Goal: Check status: Check status

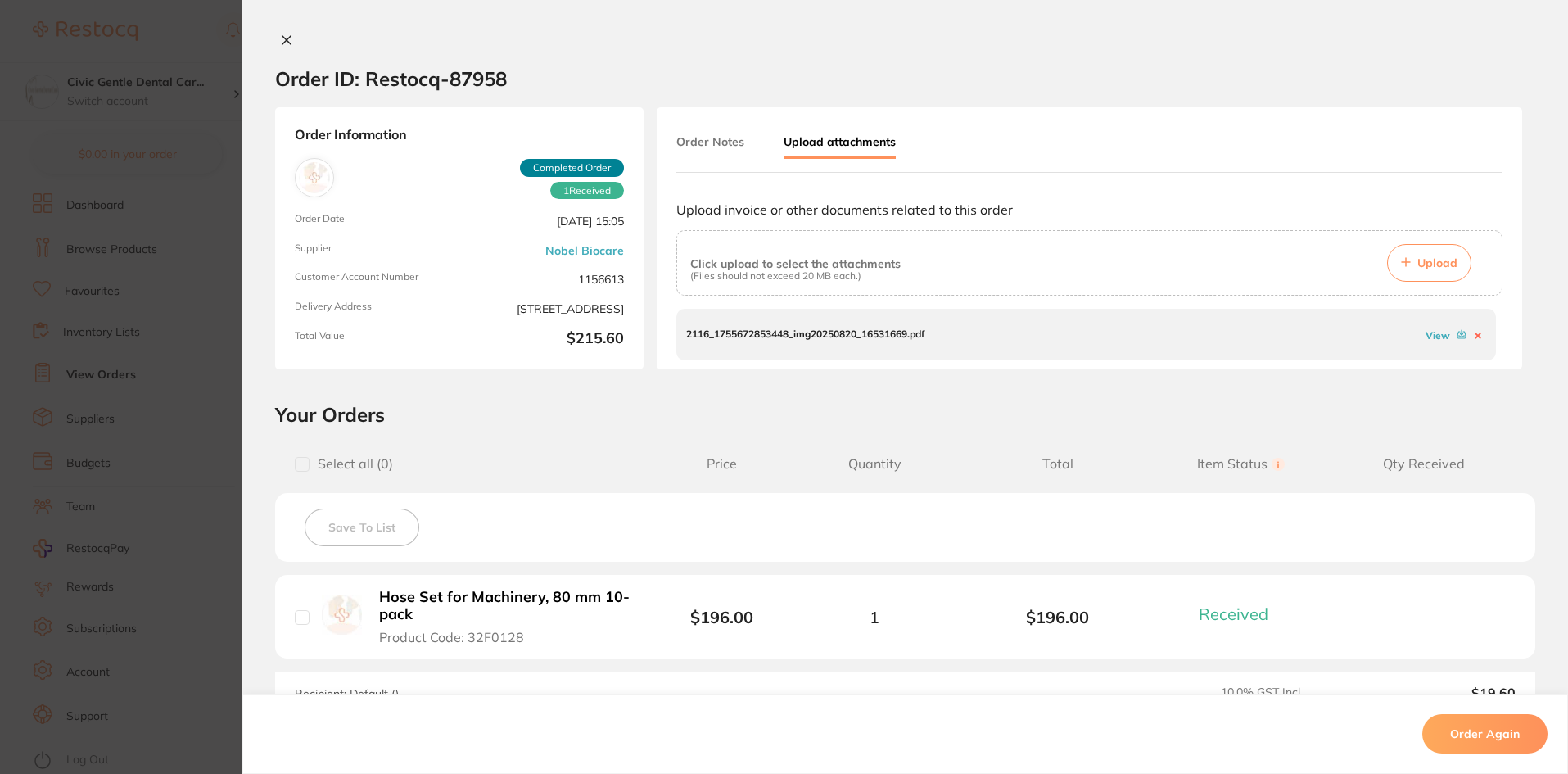
click at [277, 51] on div "Order ID: Restocq- 87958" at bounding box center [391, 79] width 232 height 57
drag, startPoint x: 281, startPoint y: 44, endPoint x: 267, endPoint y: 48, distance: 14.6
click at [282, 45] on icon at bounding box center [287, 40] width 13 height 13
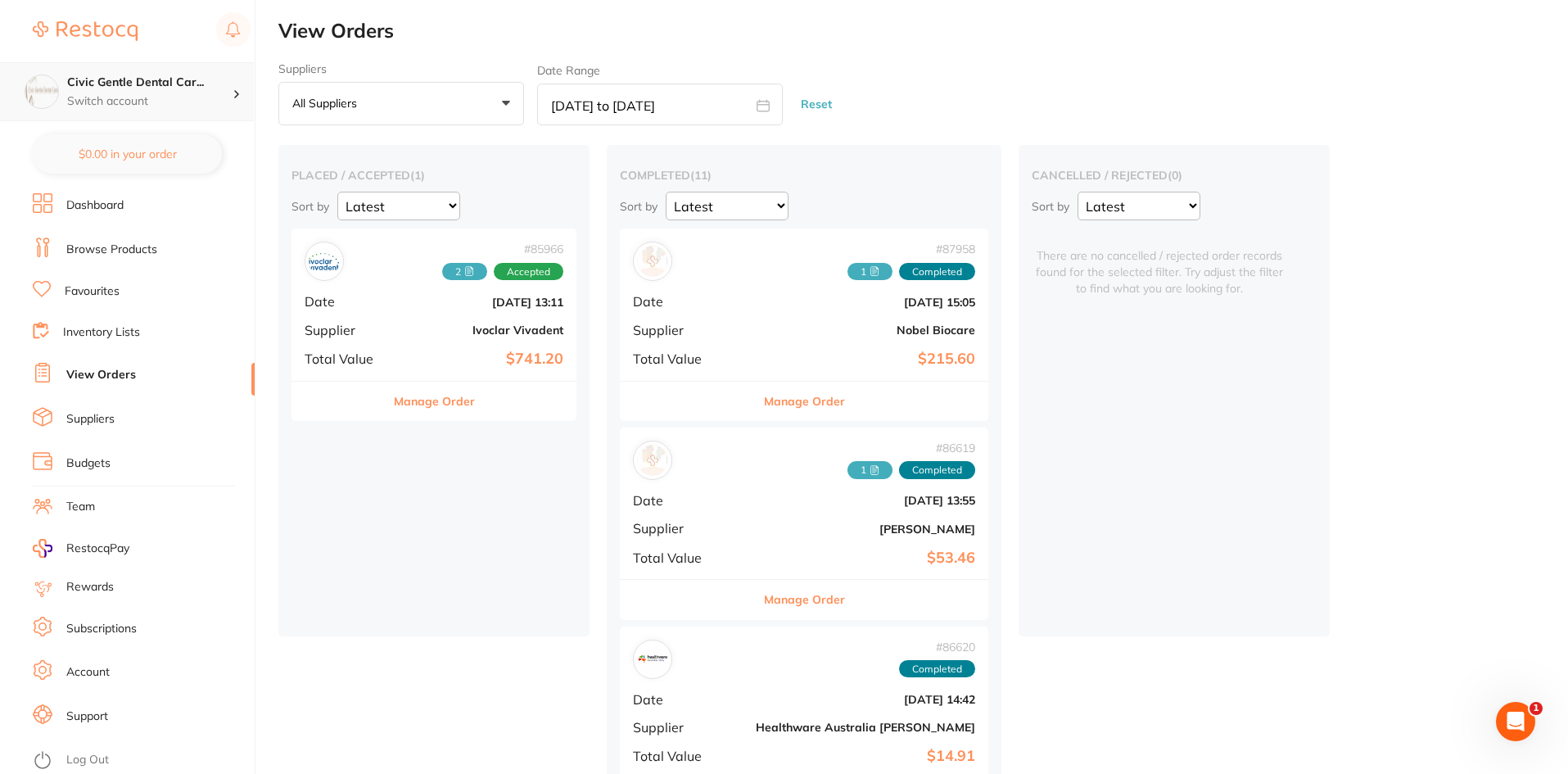
click at [151, 74] on div "Civic Gentle Dental Car... Switch account" at bounding box center [127, 92] width 254 height 59
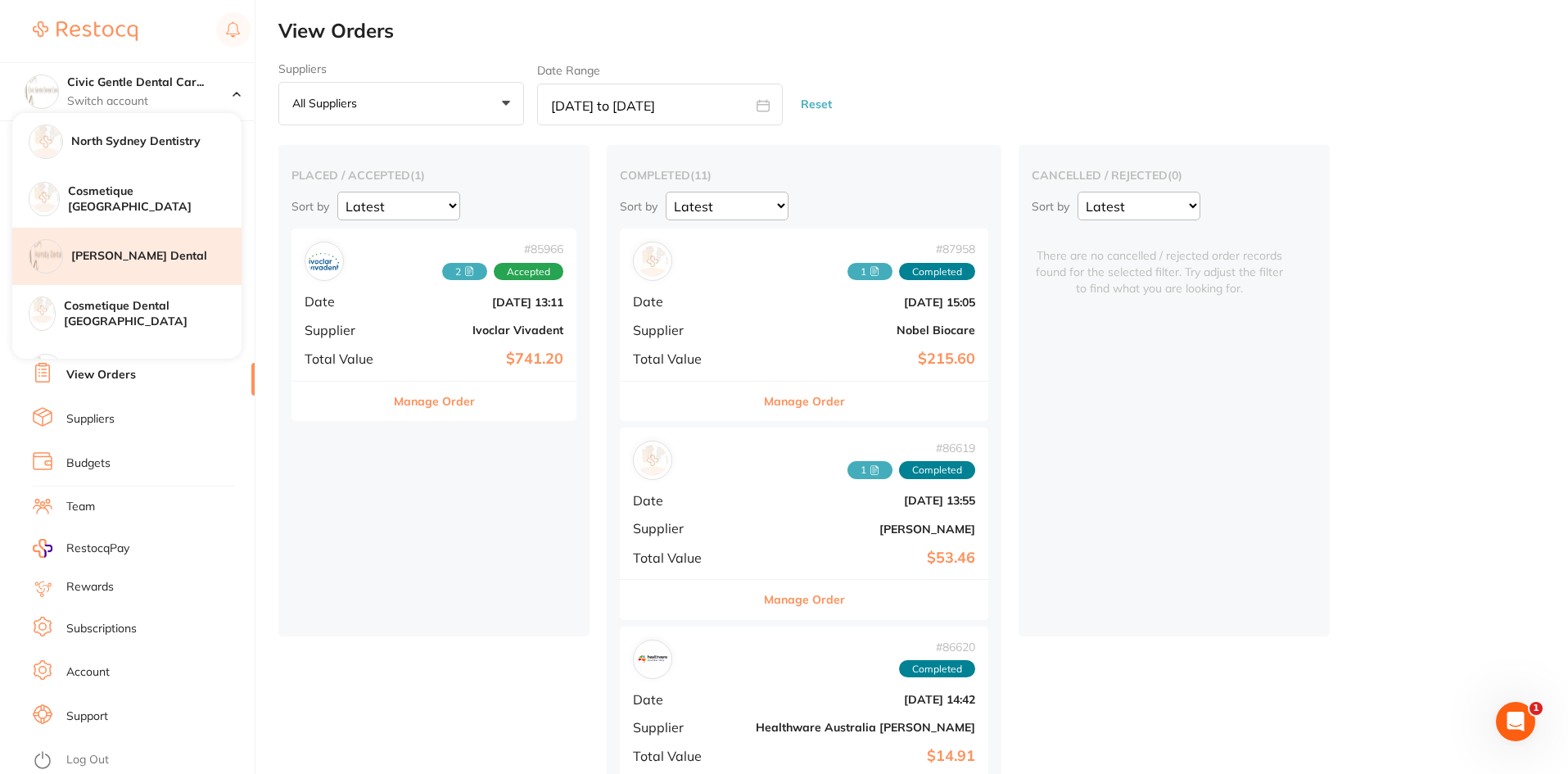
click at [113, 262] on h4 "[PERSON_NAME] Dental" at bounding box center [157, 257] width 170 height 16
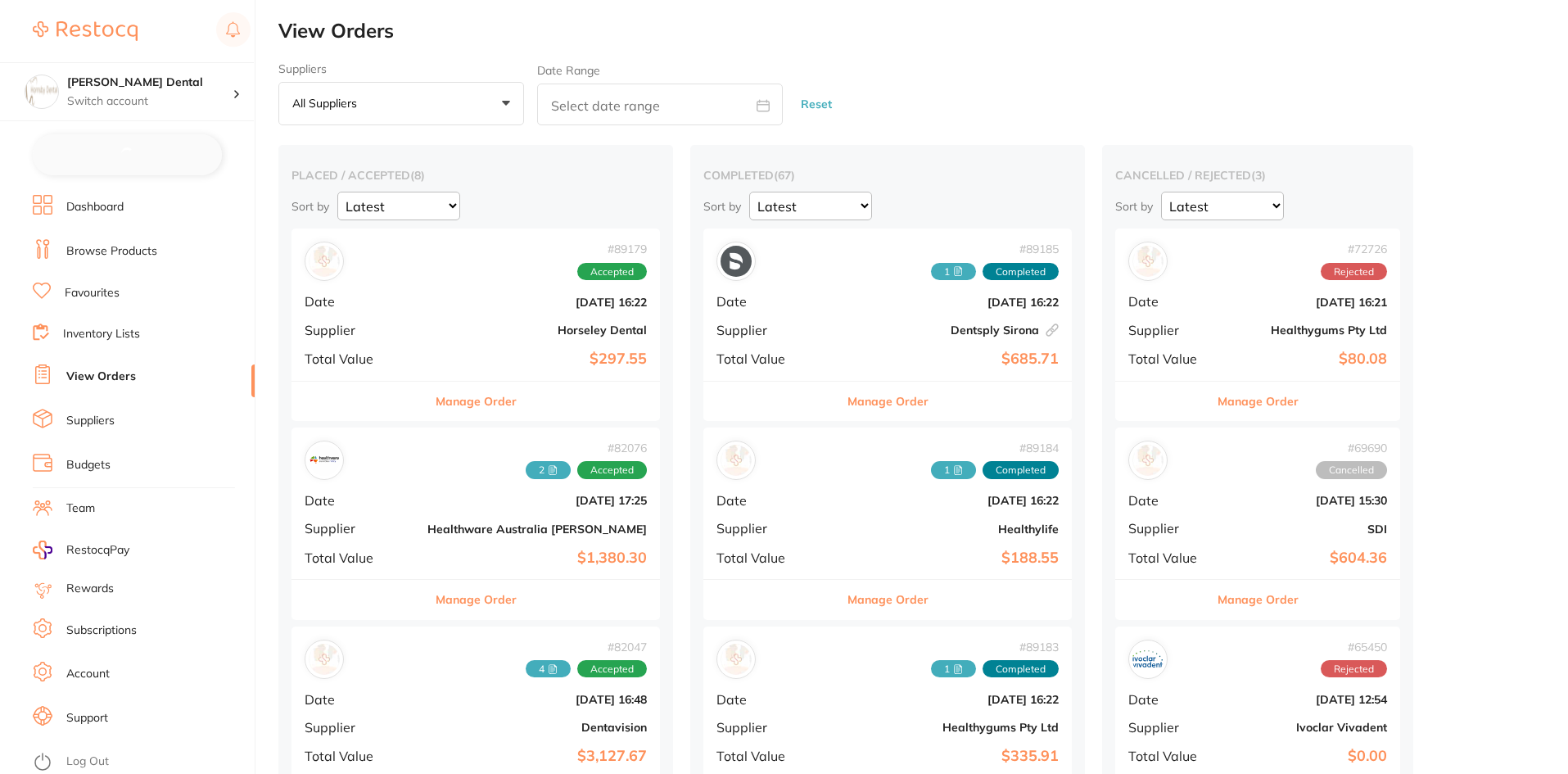
checkbox input "false"
click at [572, 111] on input "text" at bounding box center [660, 104] width 246 height 42
select select "8"
select select "2025"
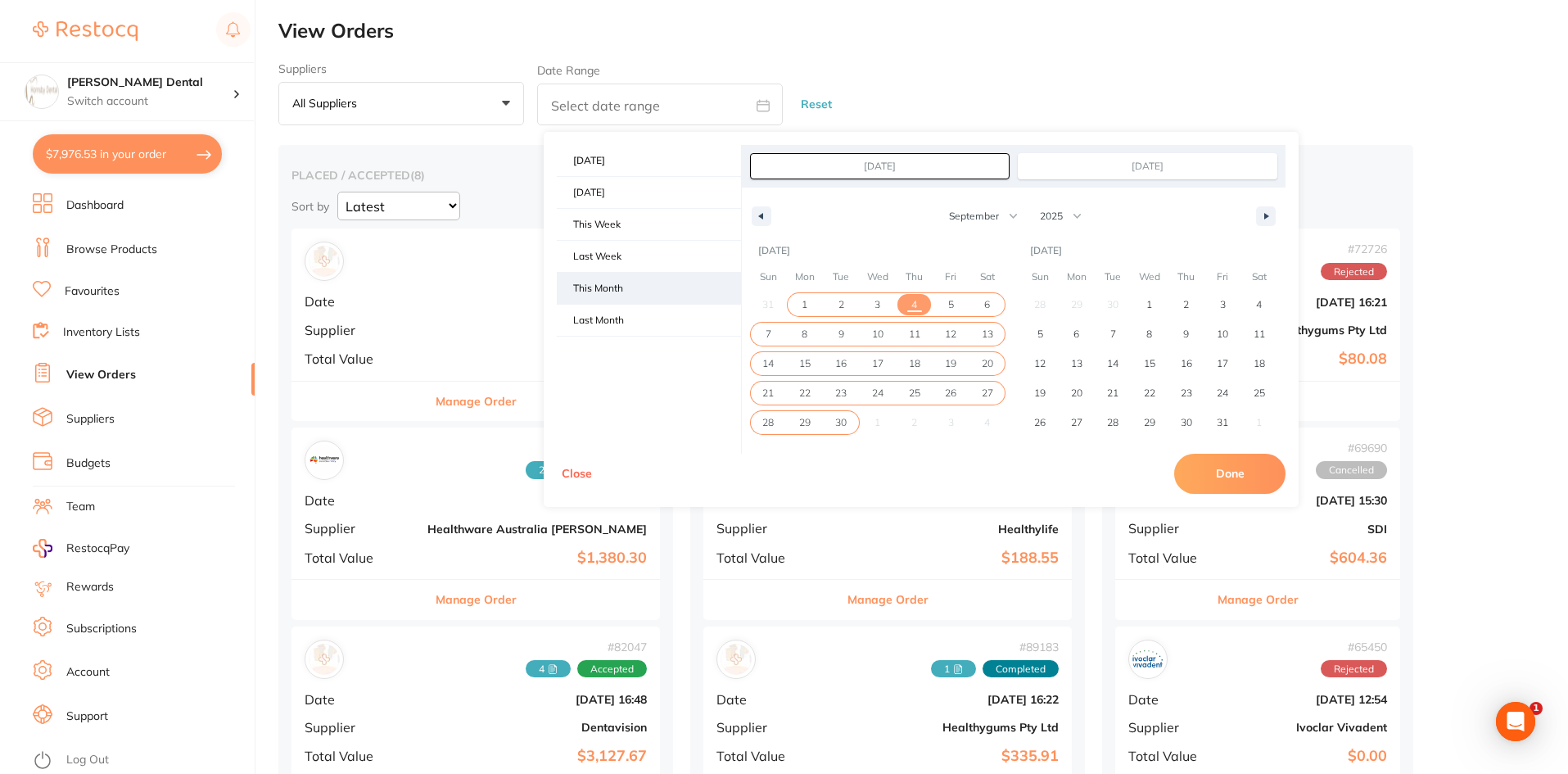
click at [629, 294] on span "This Month" at bounding box center [648, 289] width 184 height 31
type input "Sep 1, 2025"
type input "Sep 30, 2025"
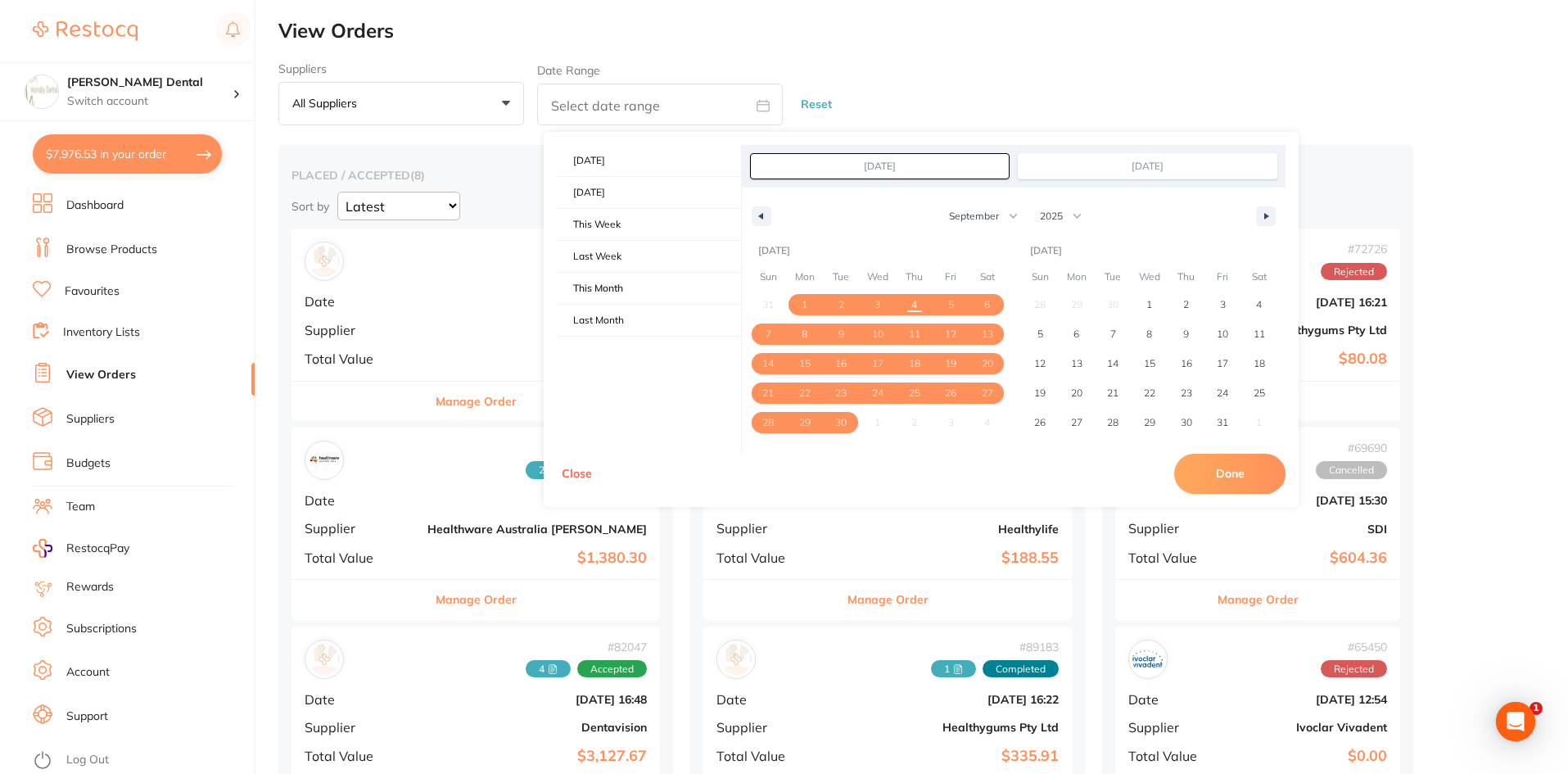
click at [1214, 466] on button "Done" at bounding box center [1230, 474] width 111 height 39
type input "Sept 1 2025 to Sept 30 2025"
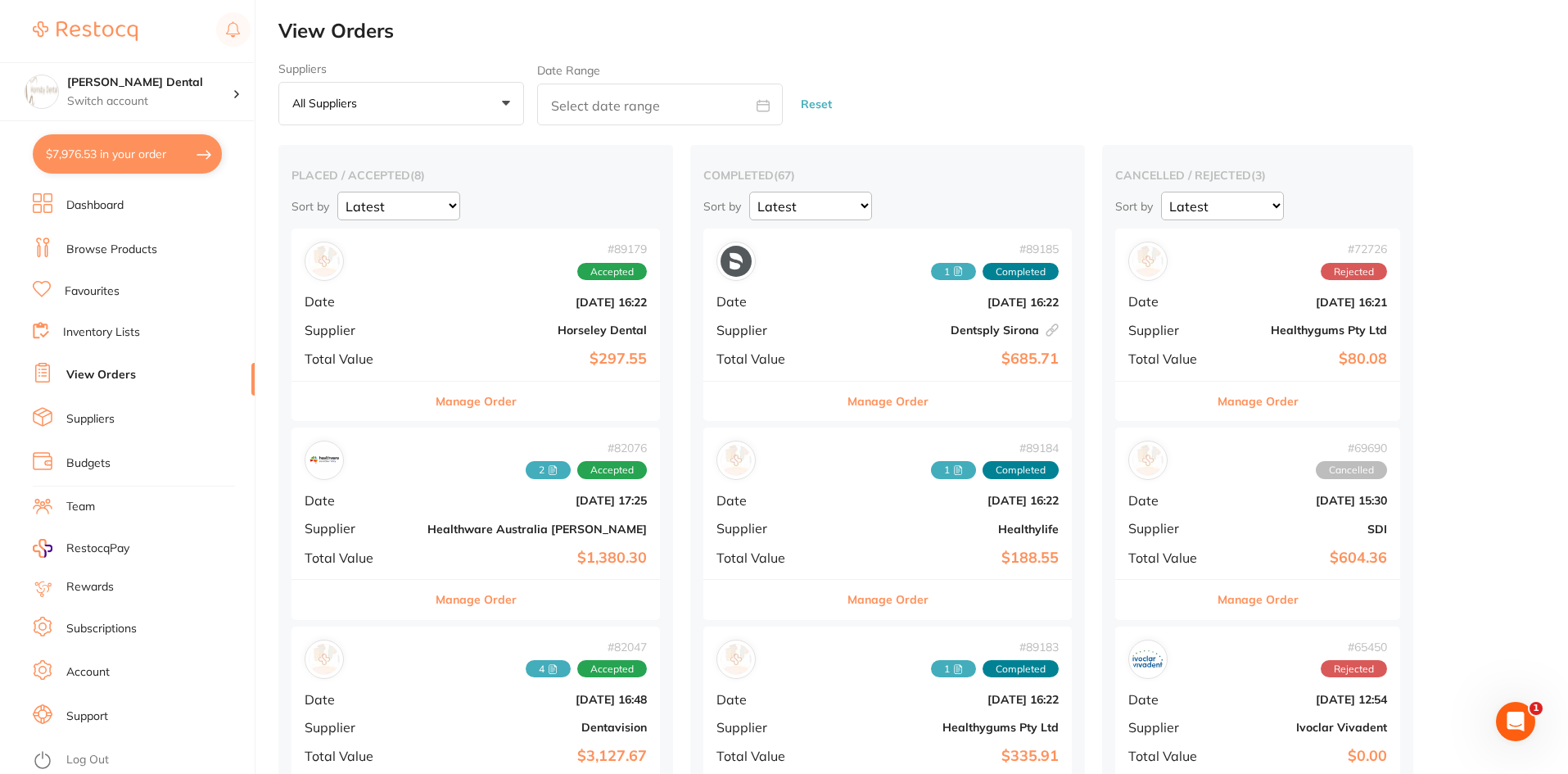
click at [618, 113] on input "text" at bounding box center [660, 104] width 246 height 42
select select "8"
select select "2025"
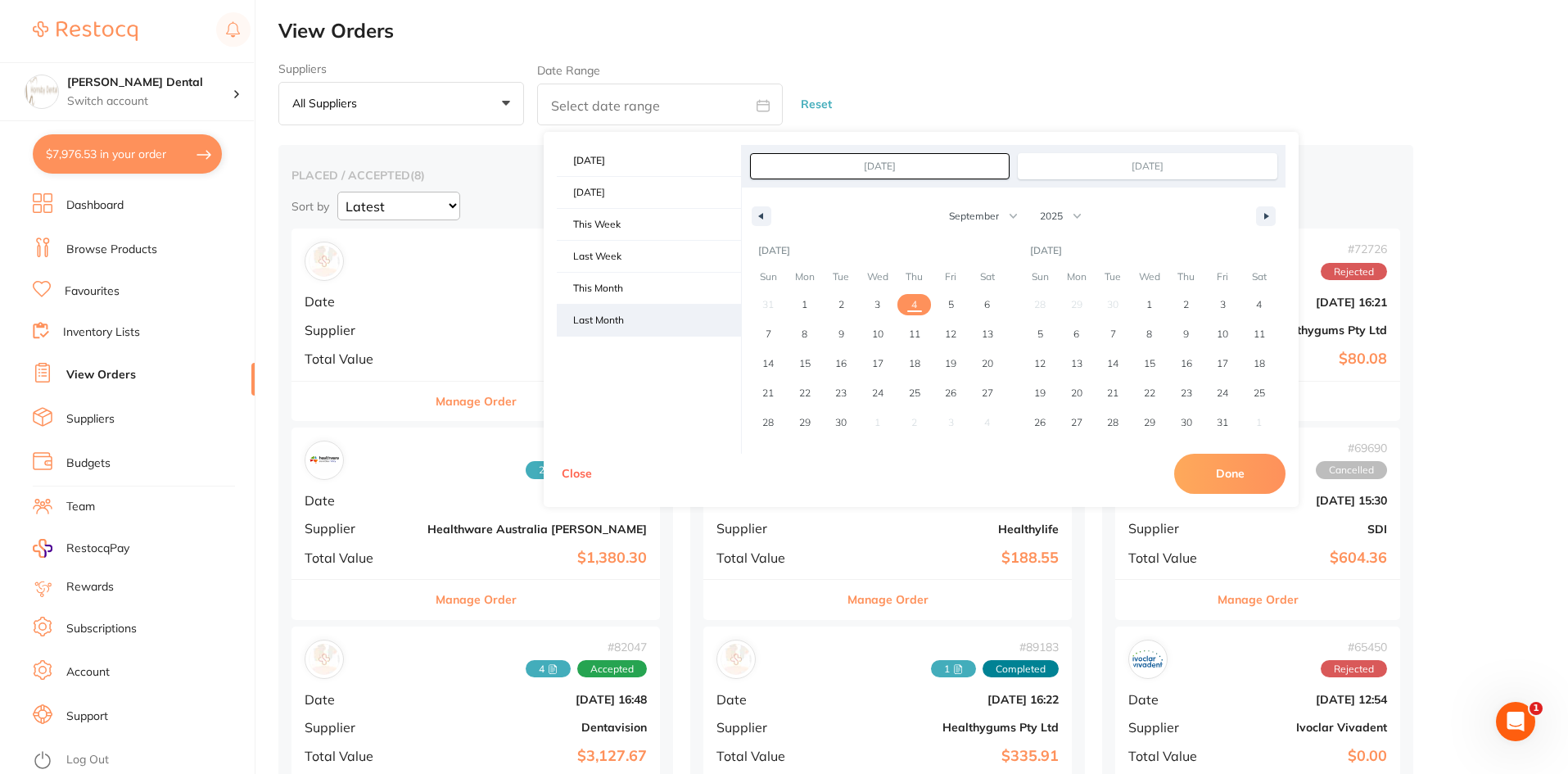
click at [685, 320] on span "Last Month" at bounding box center [648, 321] width 184 height 31
type input "[DATE]"
select select "7"
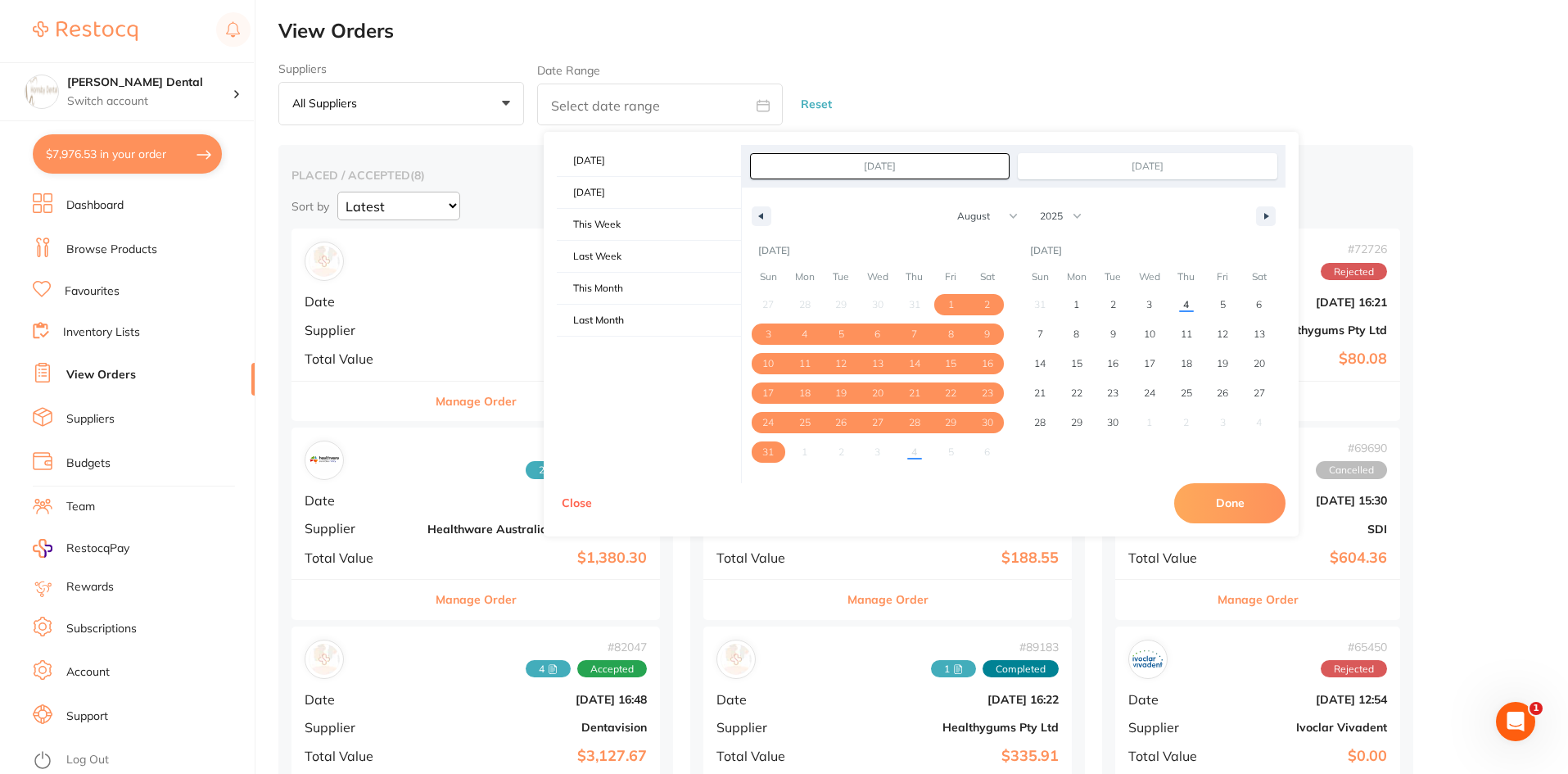
click at [1211, 500] on button "Done" at bounding box center [1230, 503] width 111 height 39
type input "[DATE] to [DATE]"
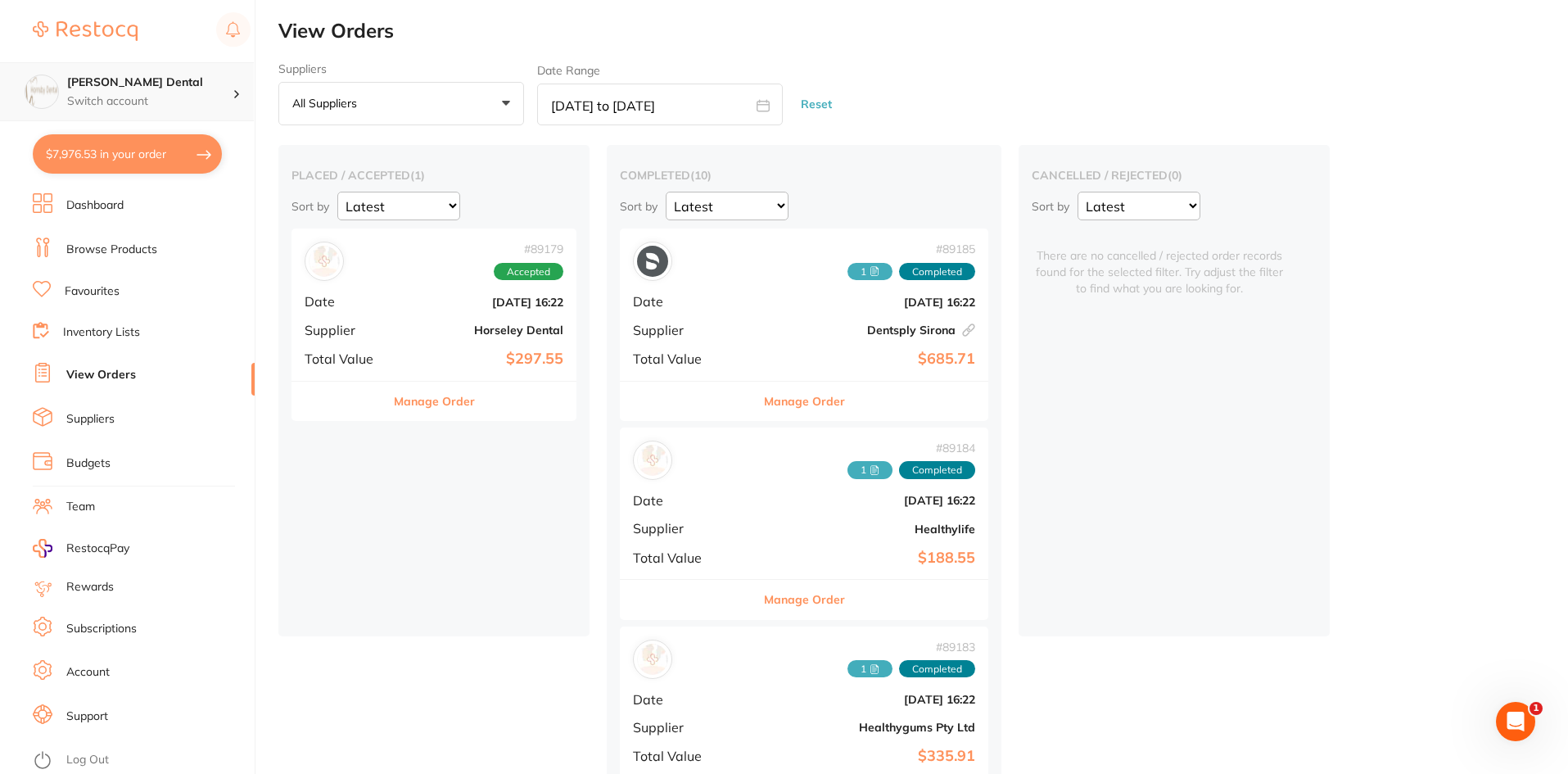
click at [147, 85] on h4 "[PERSON_NAME] Dental" at bounding box center [150, 83] width 166 height 16
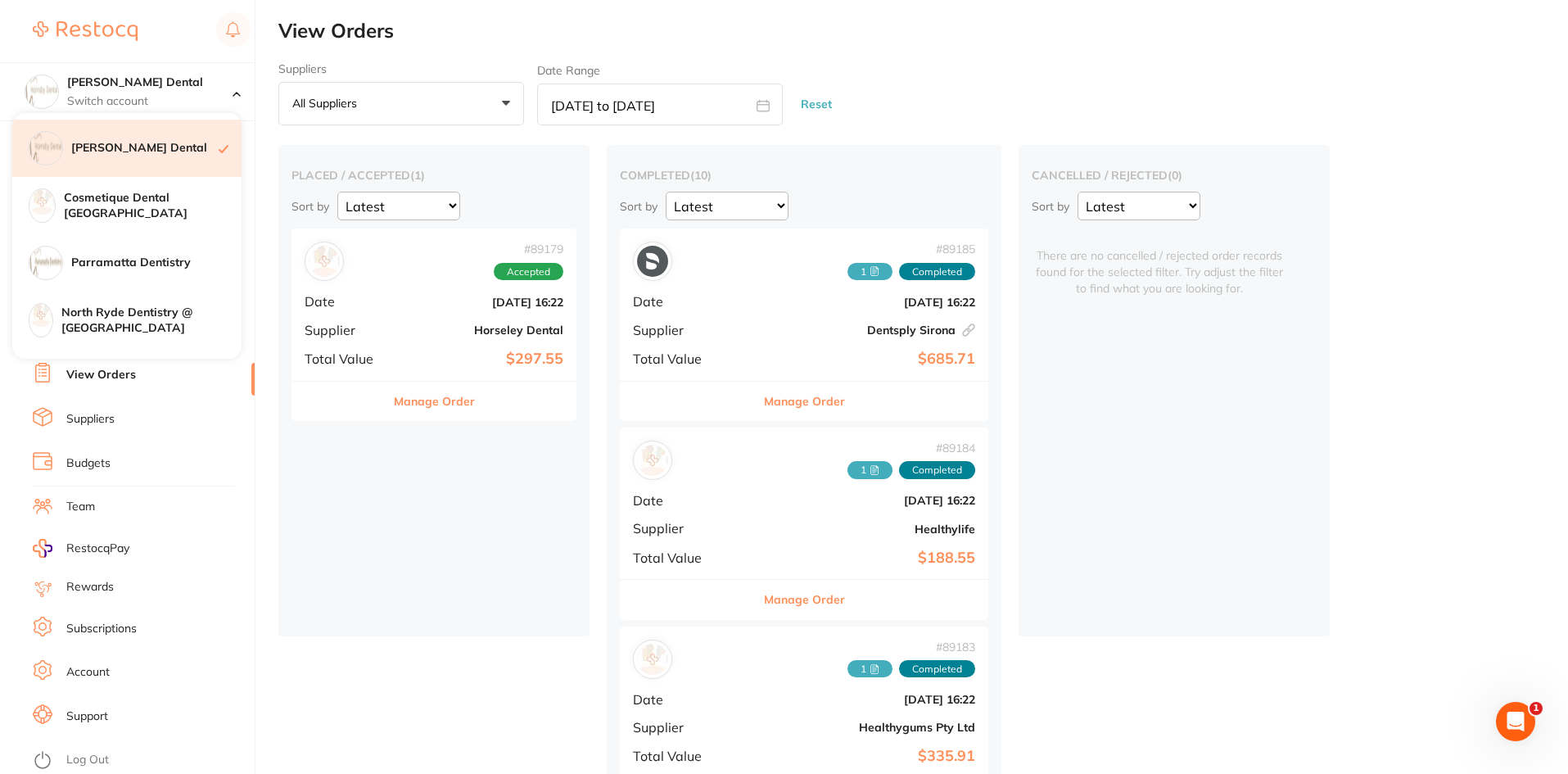
scroll to position [164, 0]
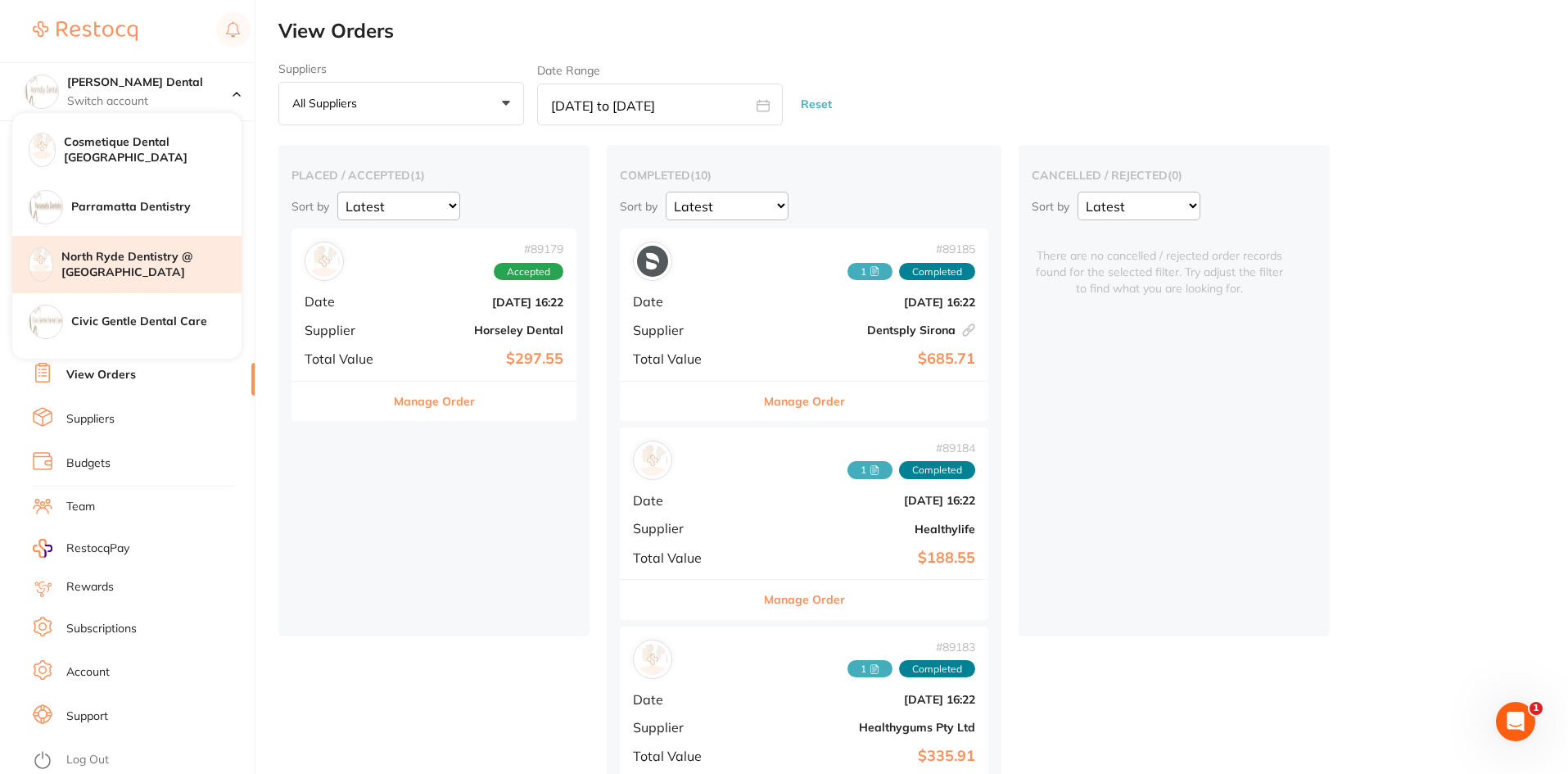
click at [128, 256] on h4 "North Ryde Dentistry @ [GEOGRAPHIC_DATA]" at bounding box center [152, 265] width 180 height 32
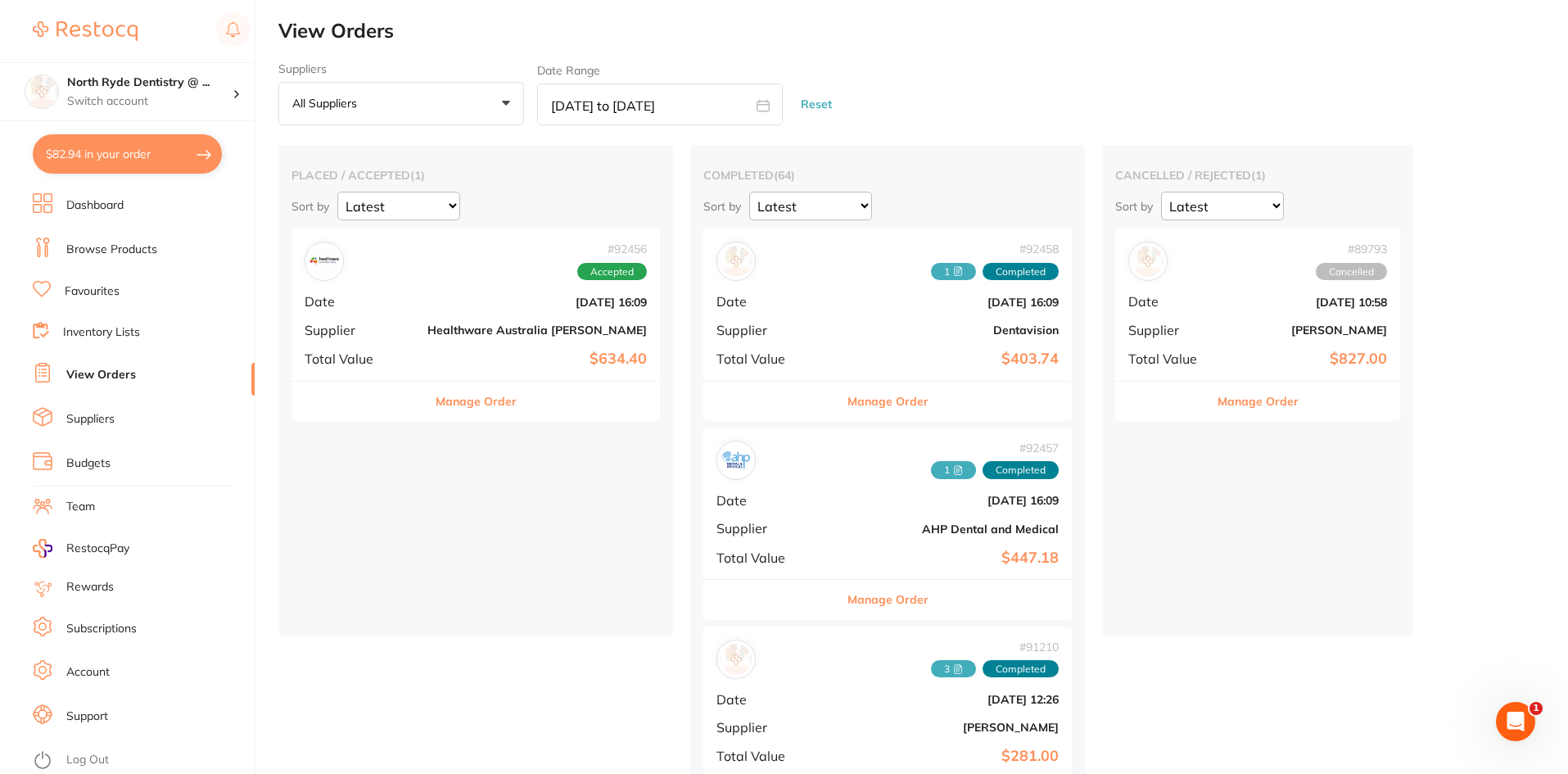
scroll to position [0, 0]
click at [616, 105] on input "[DATE] to [DATE]" at bounding box center [660, 104] width 246 height 42
select select "7"
select select "2025"
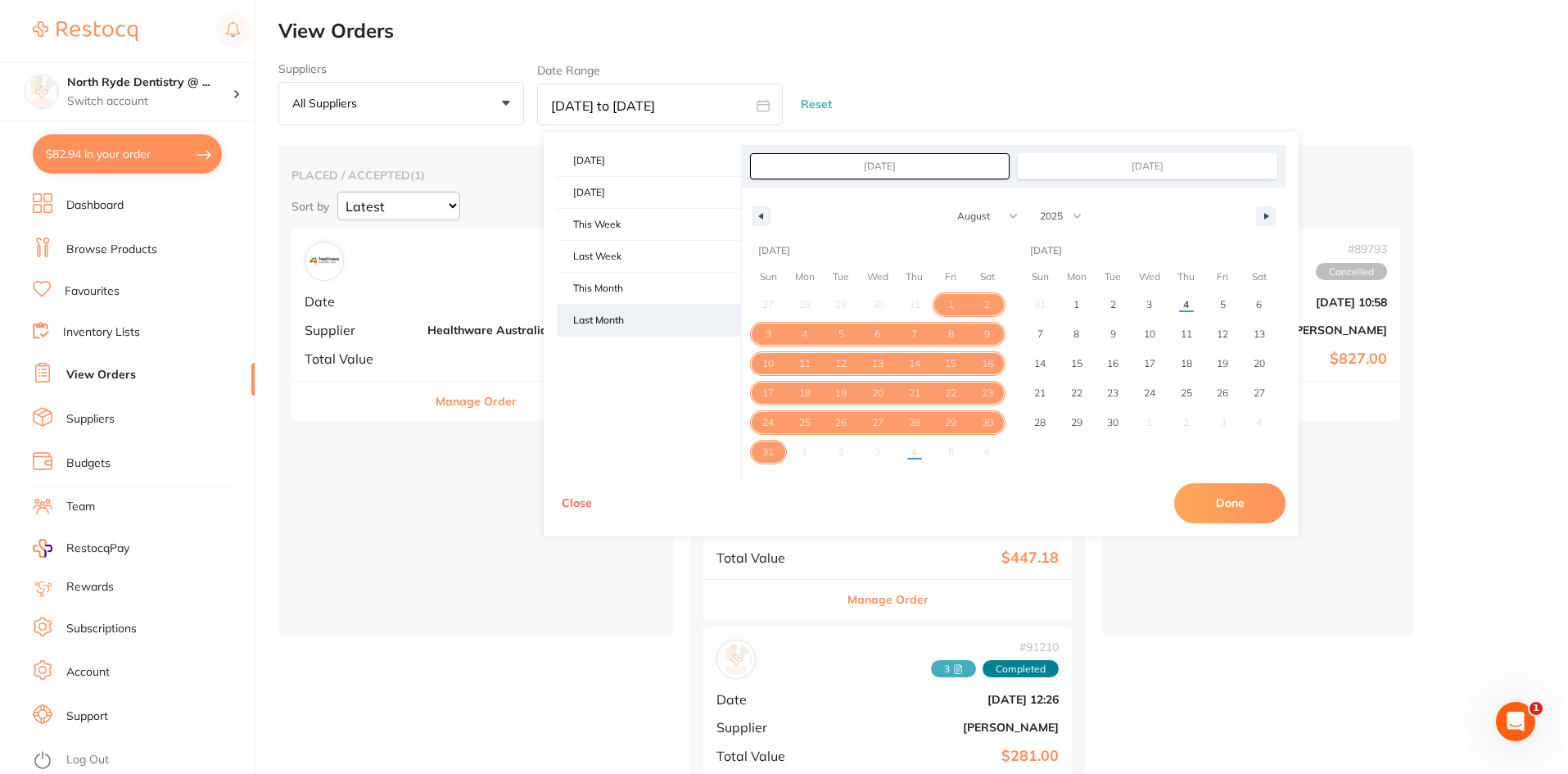
click at [613, 320] on span "Last Month" at bounding box center [648, 321] width 184 height 31
click at [1230, 506] on button "Done" at bounding box center [1230, 503] width 111 height 39
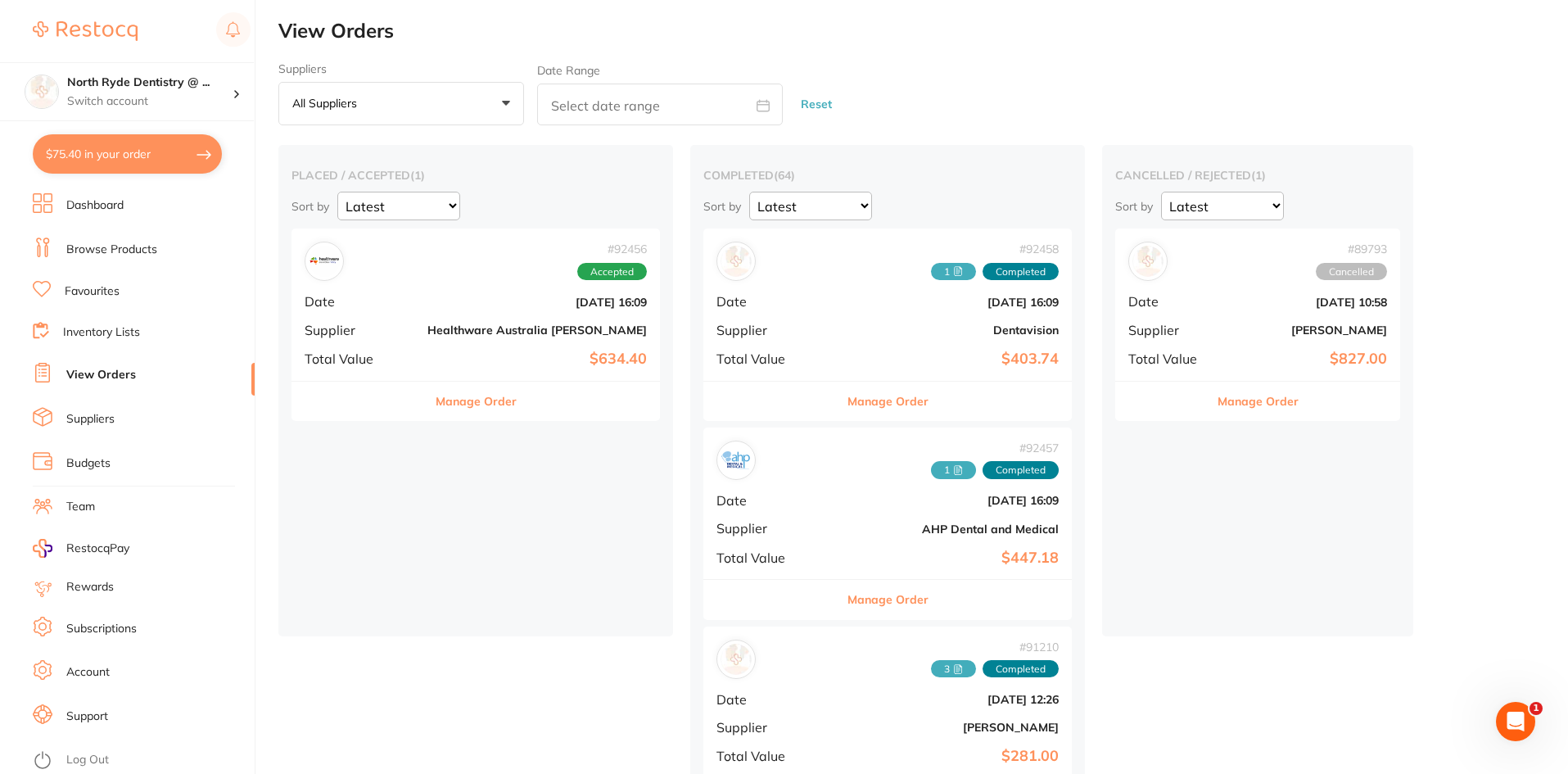
click at [665, 98] on input "text" at bounding box center [660, 104] width 246 height 42
select select "8"
select select "2025"
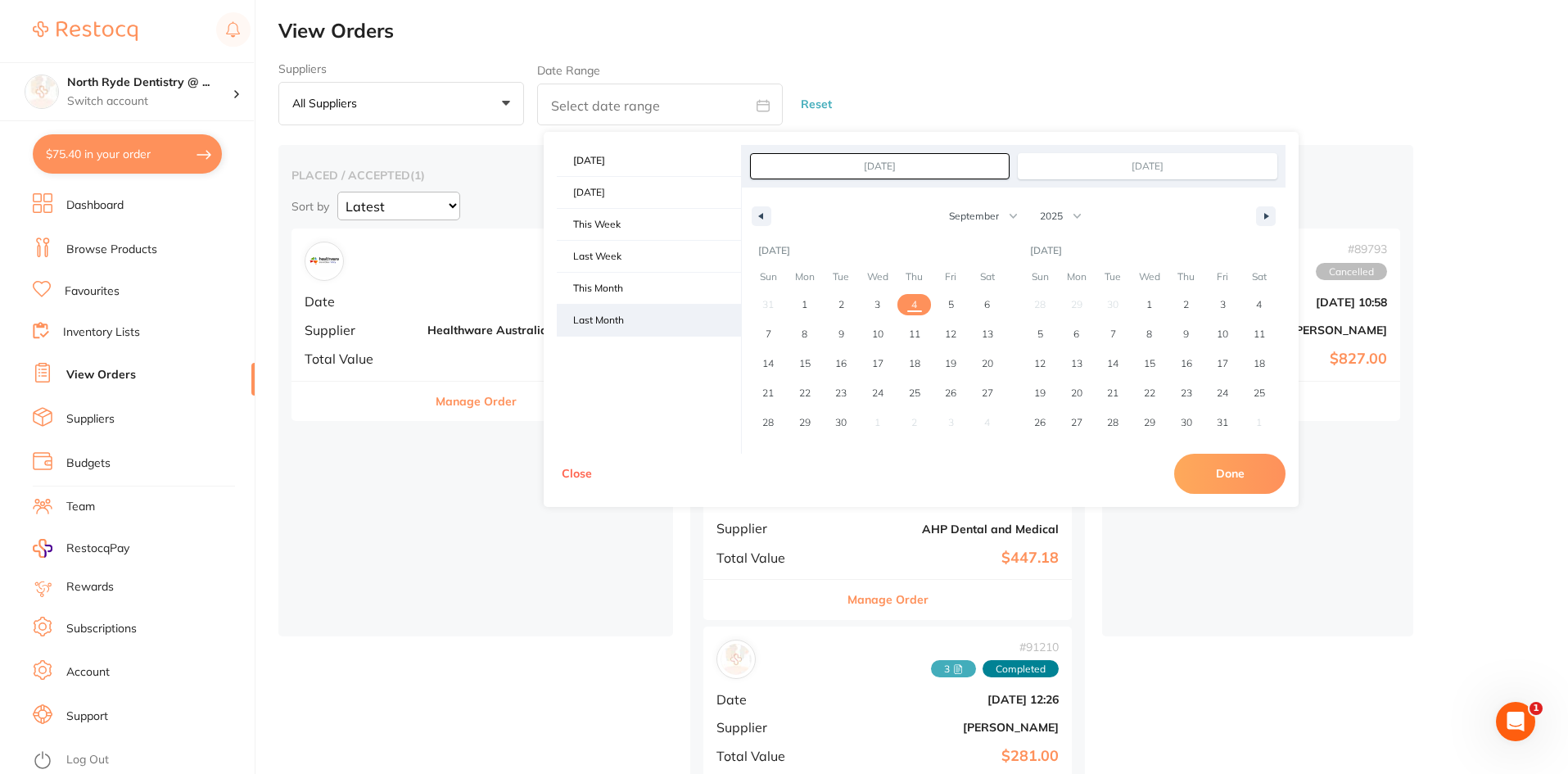
drag, startPoint x: 638, startPoint y: 288, endPoint x: 647, endPoint y: 315, distance: 28.5
click at [647, 315] on div "Today Yesterday This Week Last Week This Month Last Month" at bounding box center [648, 241] width 184 height 192
click at [648, 322] on span "Last Month" at bounding box center [648, 321] width 184 height 31
type input "[DATE]"
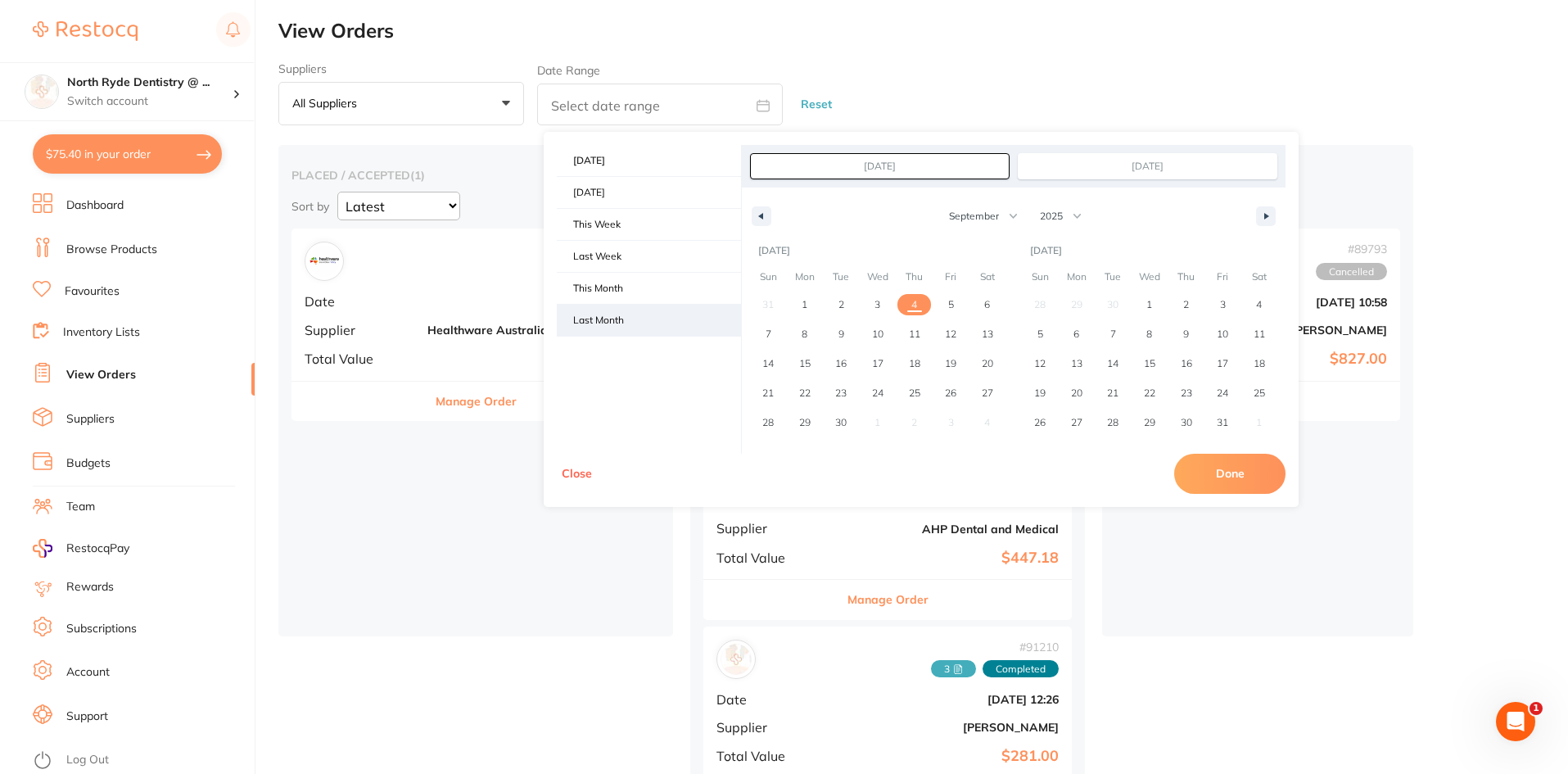
select select "7"
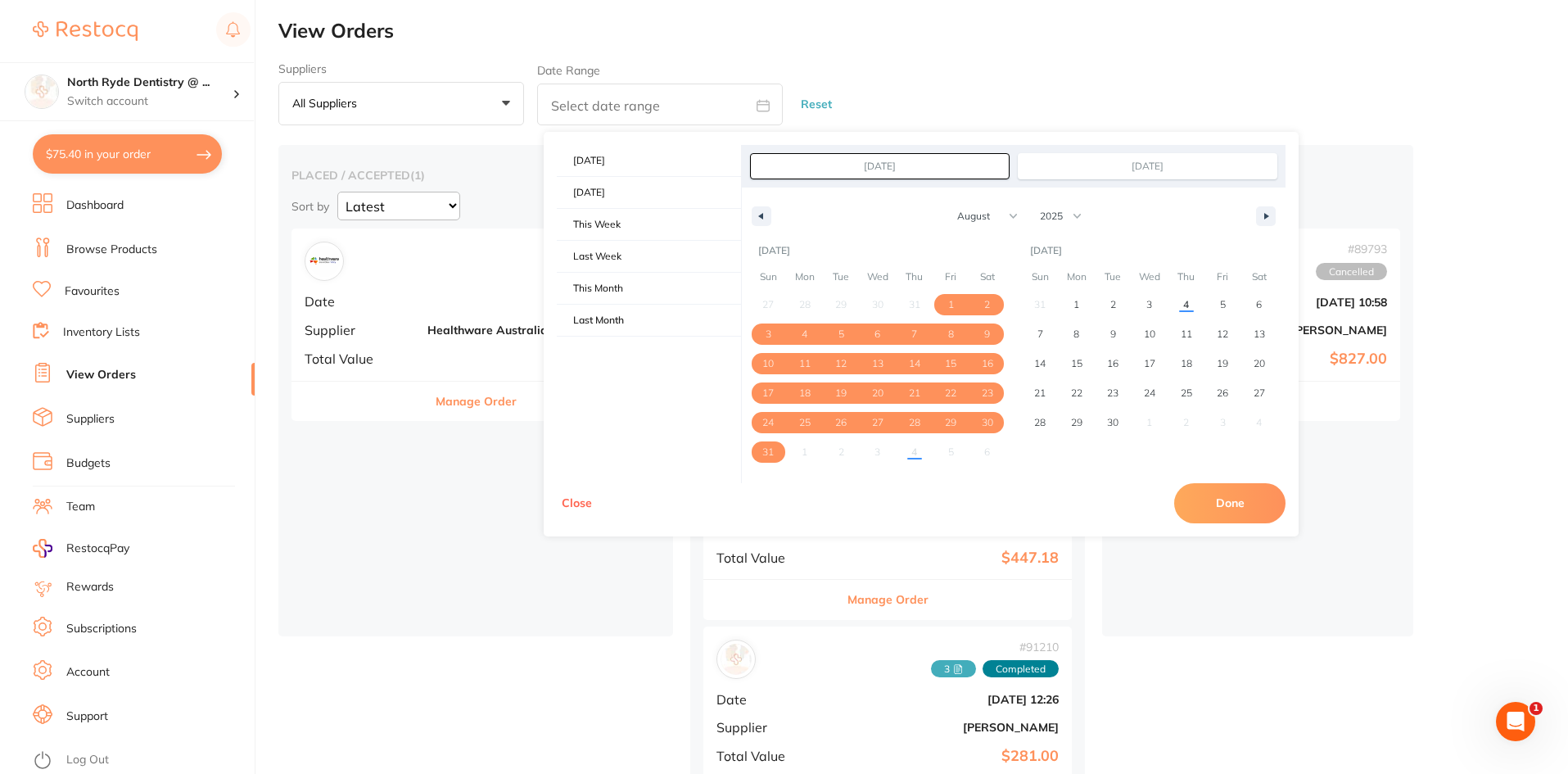
click at [1249, 512] on button "Done" at bounding box center [1230, 503] width 111 height 39
type input "[DATE] to [DATE]"
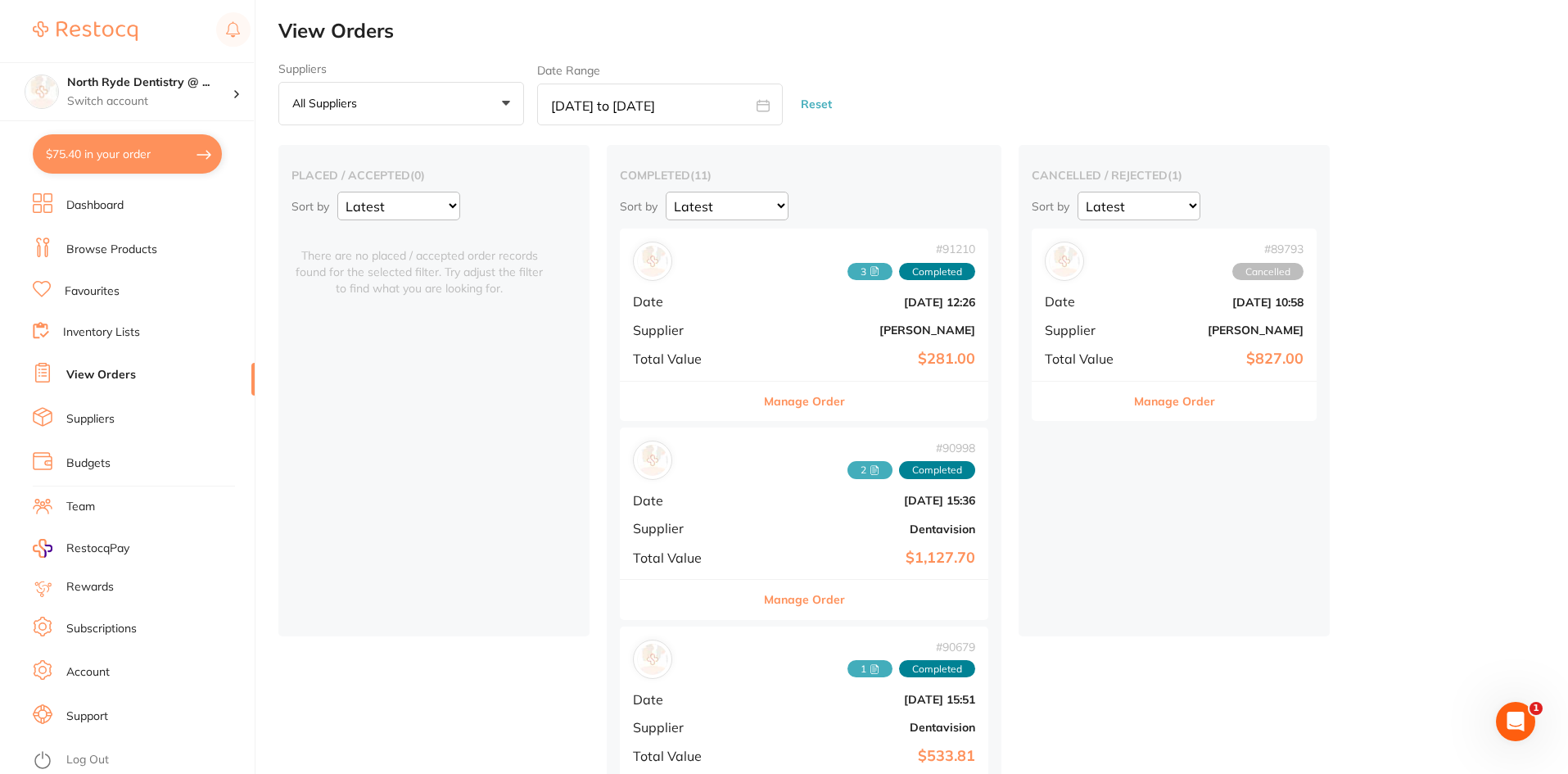
click at [569, 110] on input "[DATE] to [DATE]" at bounding box center [660, 104] width 246 height 42
select select "7"
select select "2025"
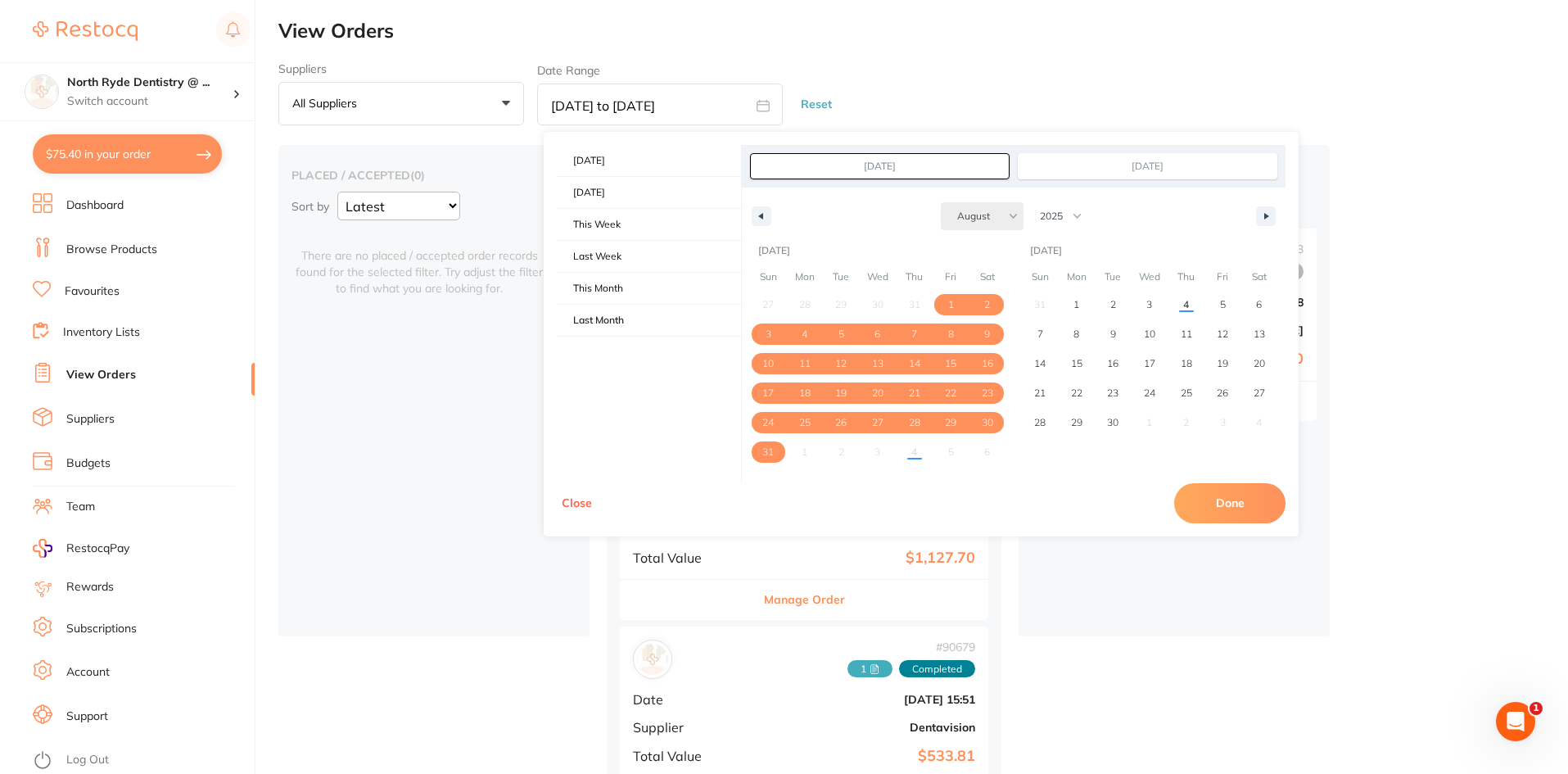
drag, startPoint x: 964, startPoint y: 216, endPoint x: 965, endPoint y: 224, distance: 8.1
click at [965, 216] on select "January February March April May June July August September October November De…" at bounding box center [982, 216] width 83 height 28
select select "6"
click at [941, 203] on select "January February March April May June July August September October November De…" at bounding box center [982, 216] width 83 height 28
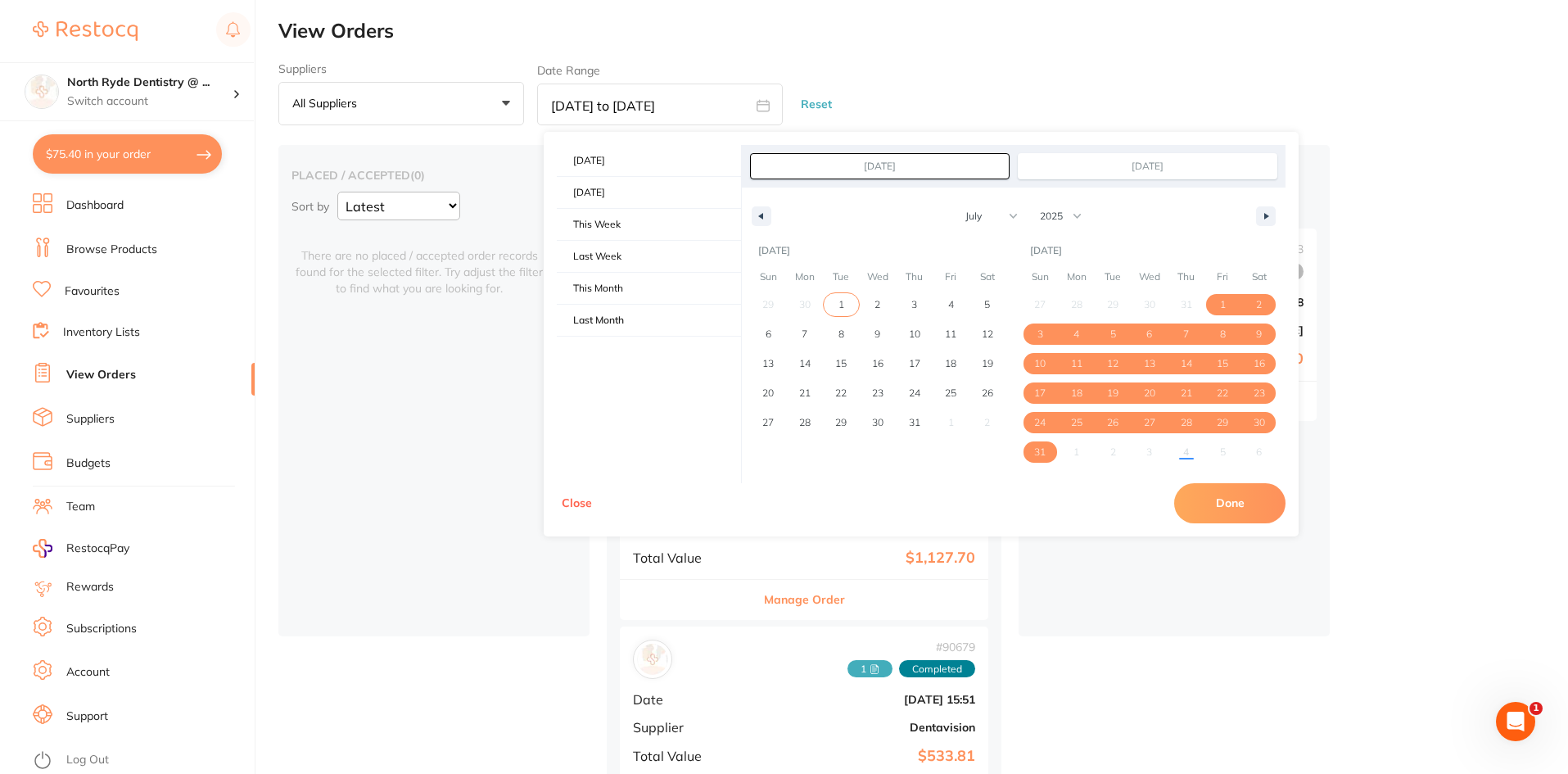
click at [839, 301] on span "1" at bounding box center [841, 305] width 6 height 30
type input "Jul 1, 2025"
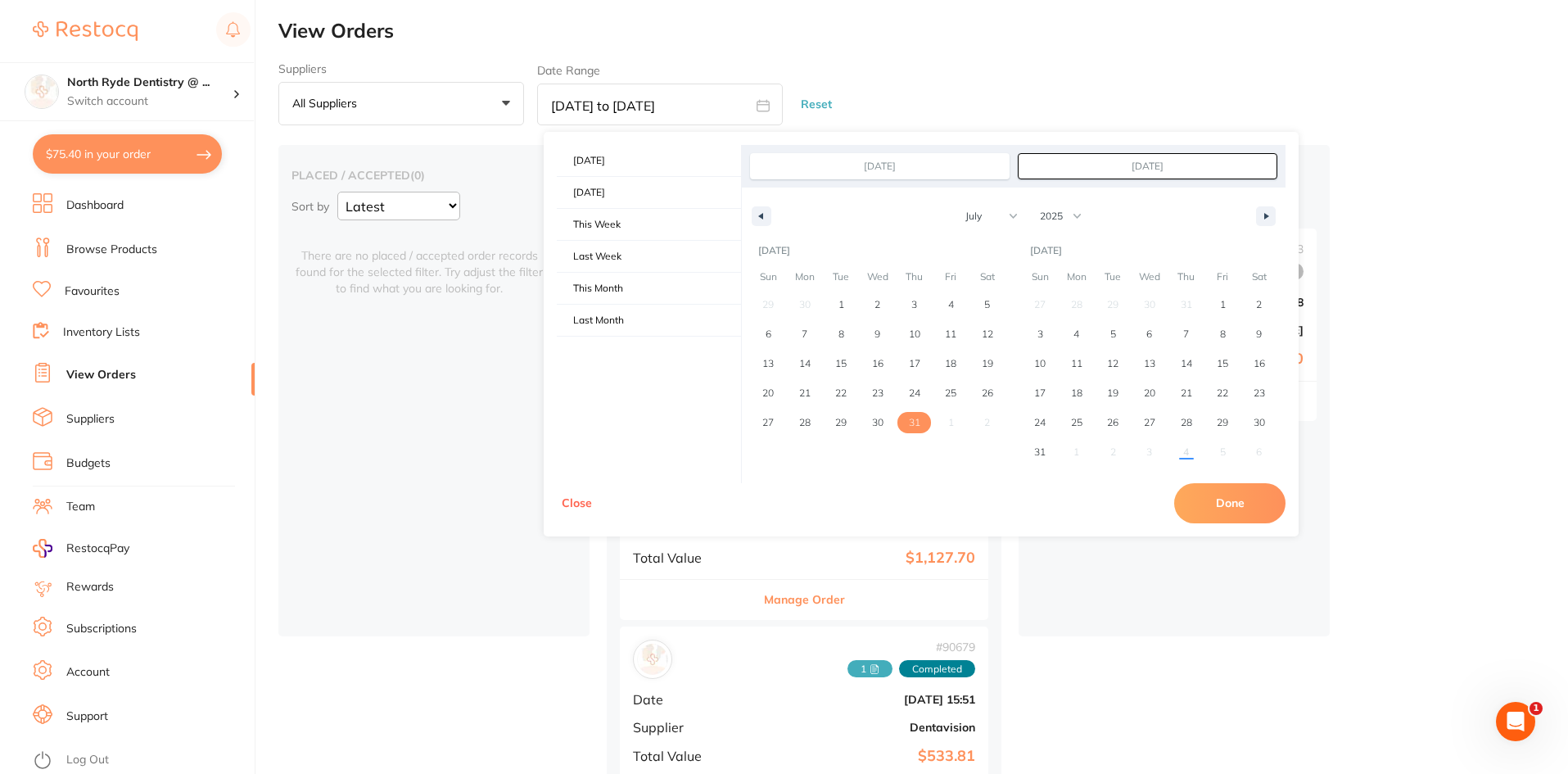
drag, startPoint x: 907, startPoint y: 415, endPoint x: 922, endPoint y: 417, distance: 15.1
click at [908, 415] on span "31" at bounding box center [914, 423] width 37 height 21
type input "Jul 31, 2025"
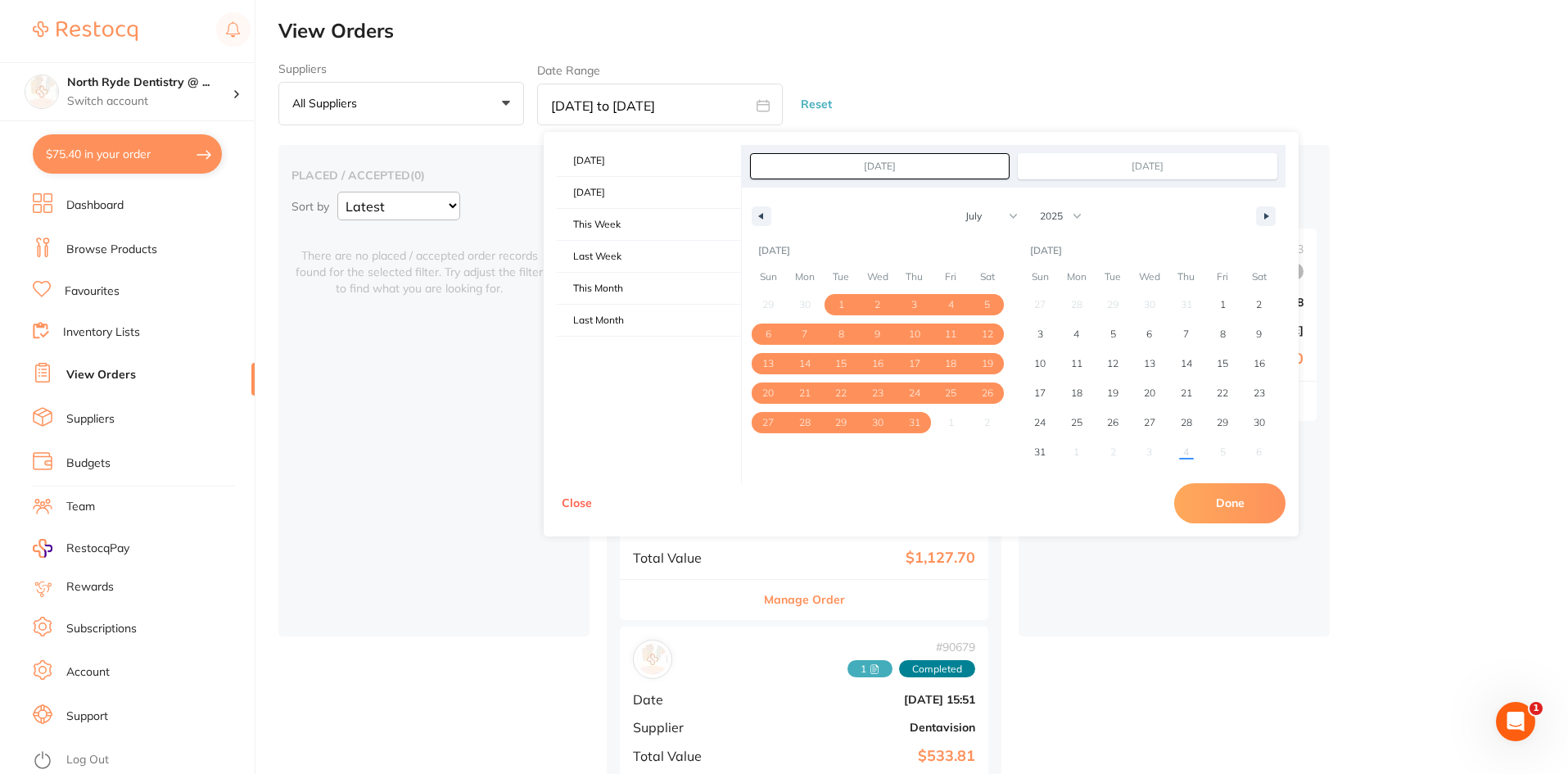
click at [1214, 507] on button "Done" at bounding box center [1230, 503] width 111 height 39
type input "Jul 1 2025 to Jul 31 2025"
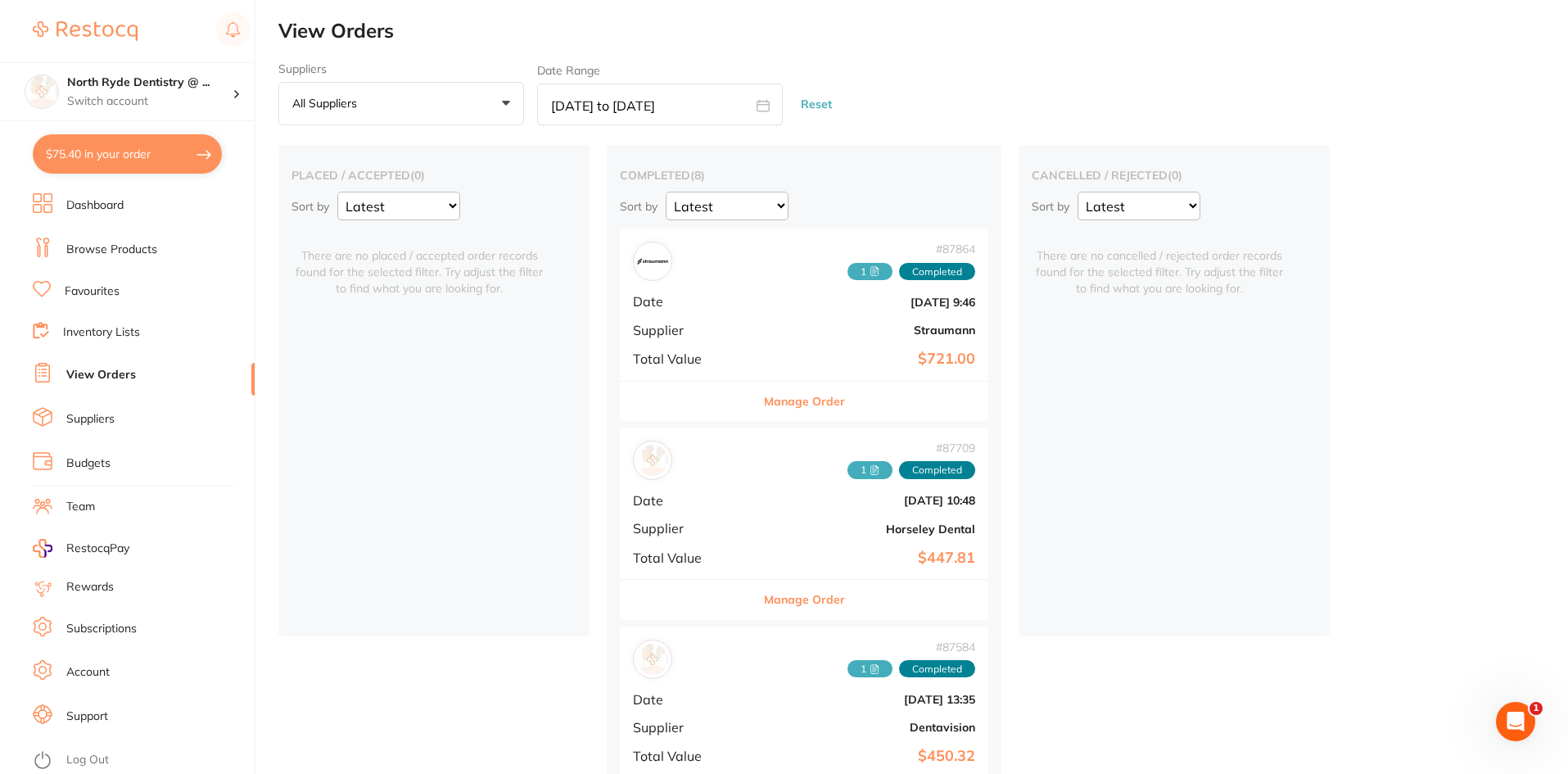
click at [870, 271] on icon at bounding box center [875, 271] width 10 height 10
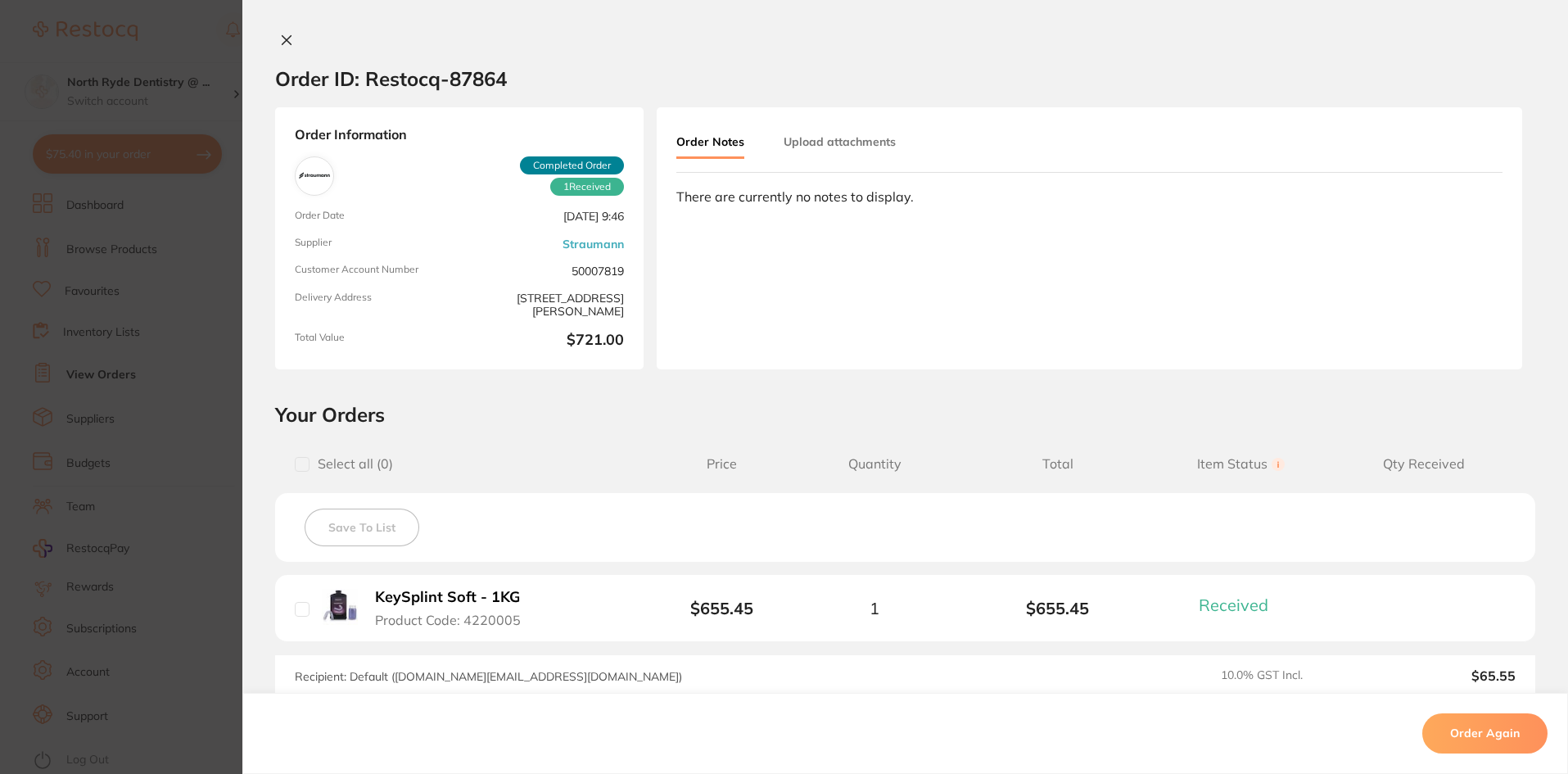
click at [852, 147] on button "Upload attachments" at bounding box center [839, 142] width 112 height 30
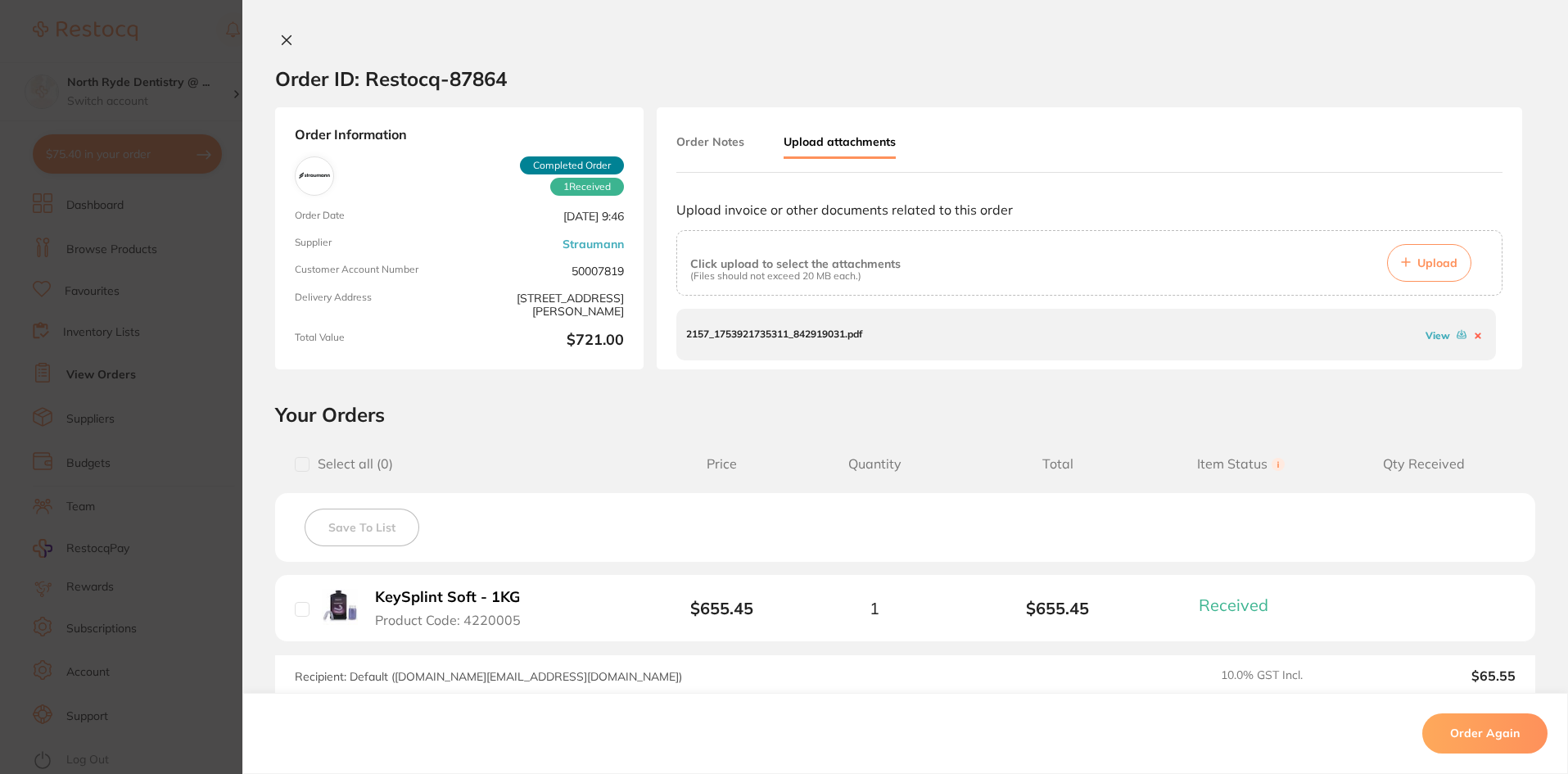
click at [1432, 338] on link "View" at bounding box center [1438, 335] width 25 height 12
click at [282, 43] on icon at bounding box center [287, 40] width 13 height 13
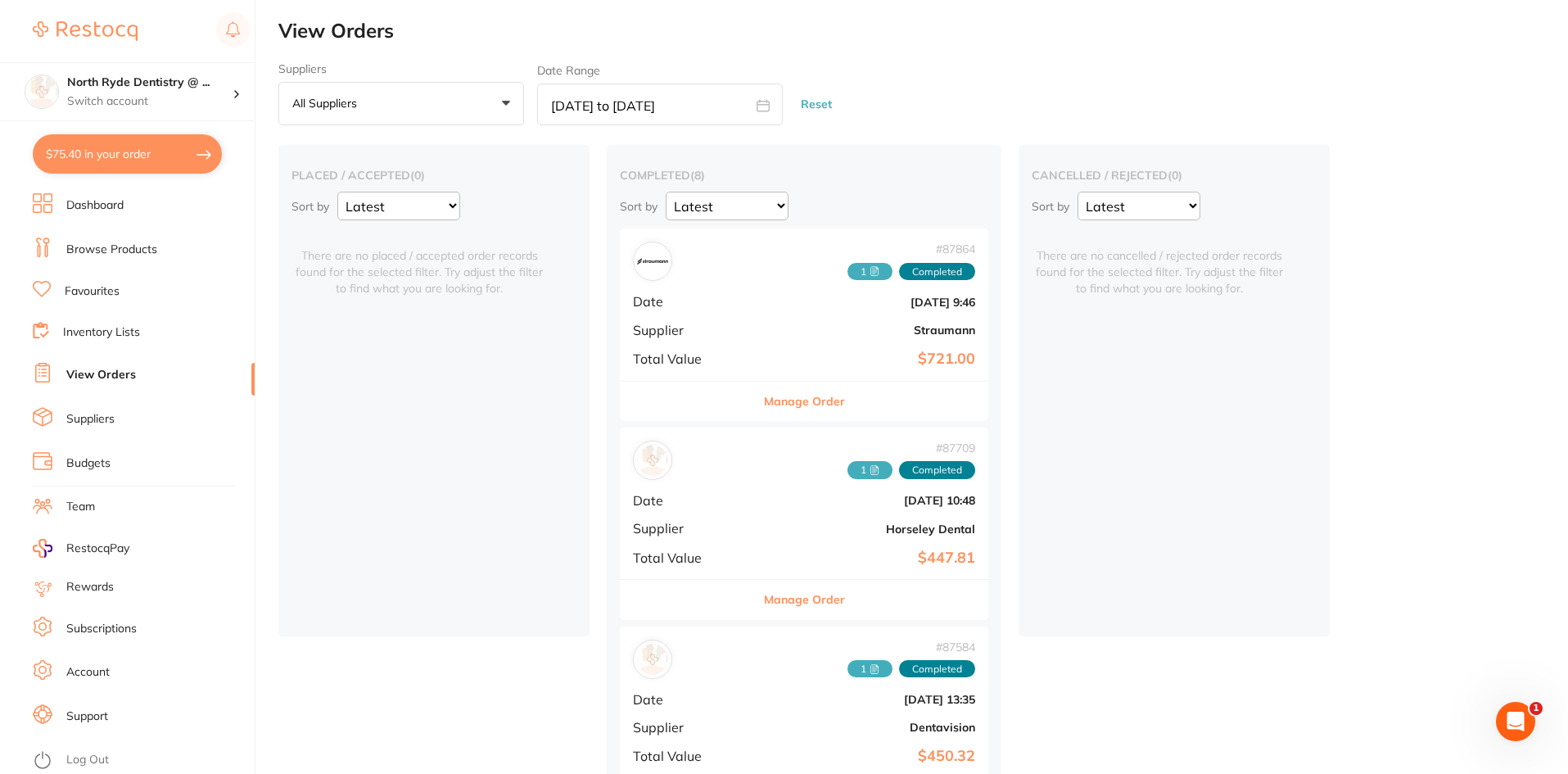
click at [766, 347] on div "# 87864 1 Completed Date Jul 29 2025, 9:46 Supplier Straumann Total Value $721.…" at bounding box center [804, 304] width 369 height 152
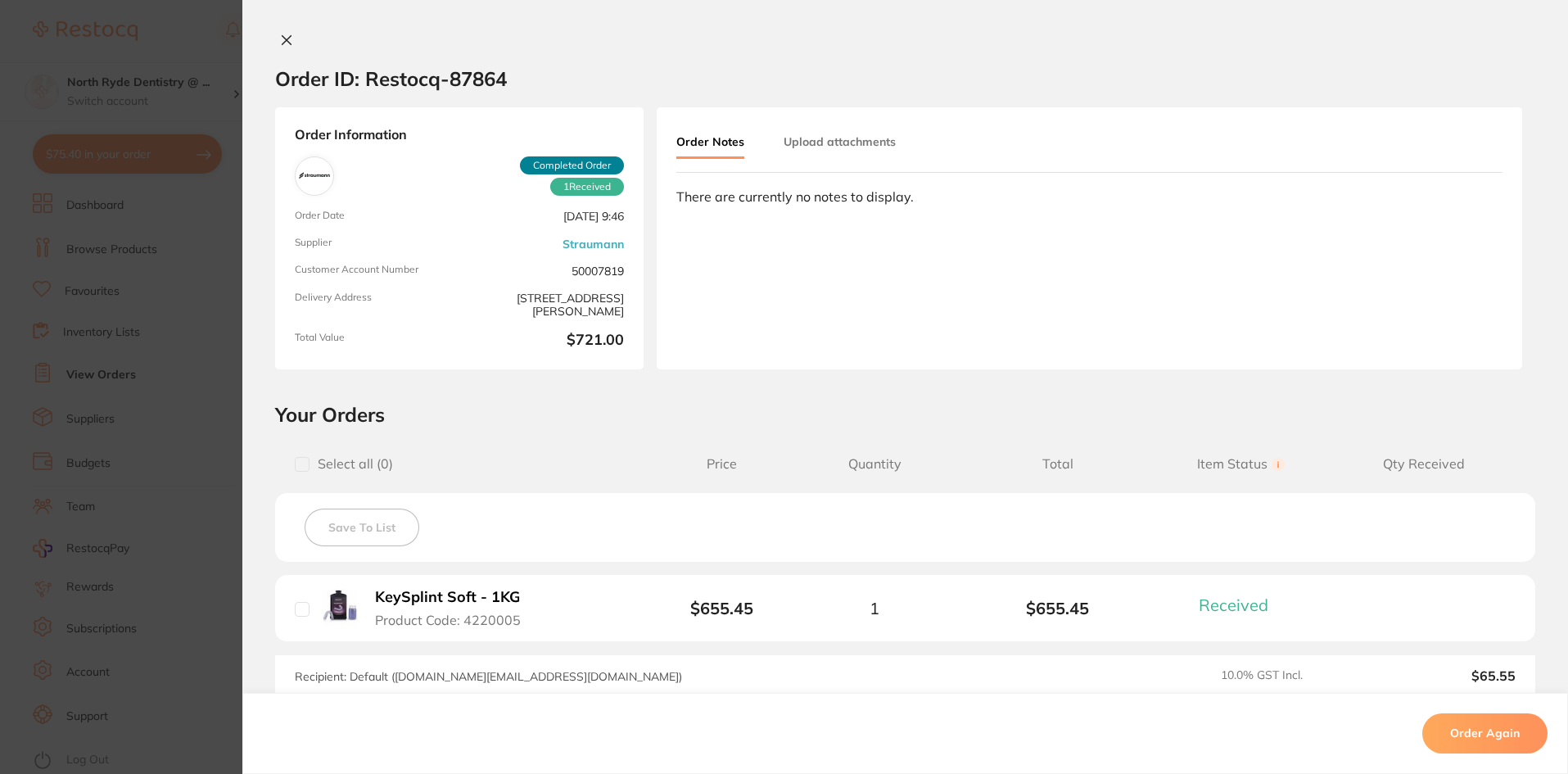
click at [155, 257] on section "Order ID: Restocq- 87864 Order Information 1 Received Completed Order Order Dat…" at bounding box center [784, 387] width 1568 height 774
